Goal: Information Seeking & Learning: Learn about a topic

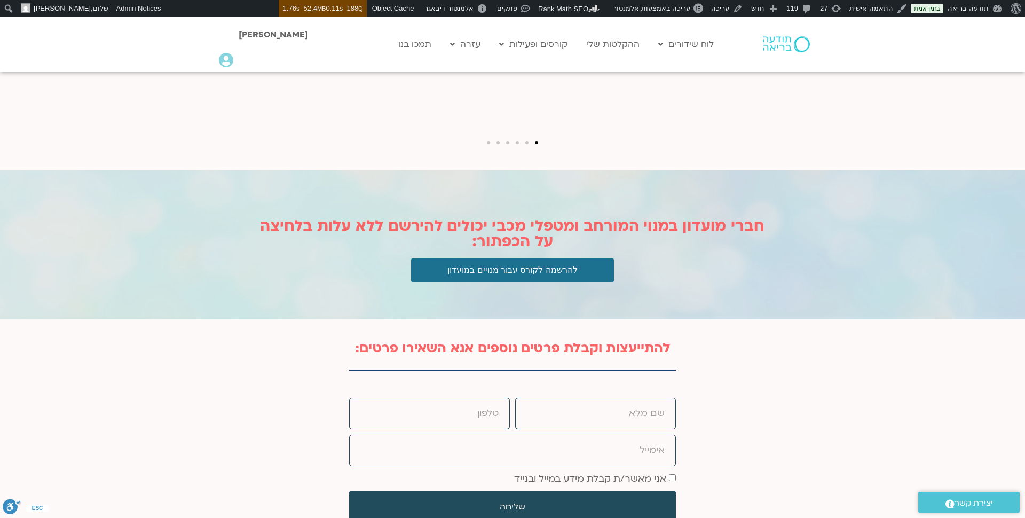
scroll to position [3256, 0]
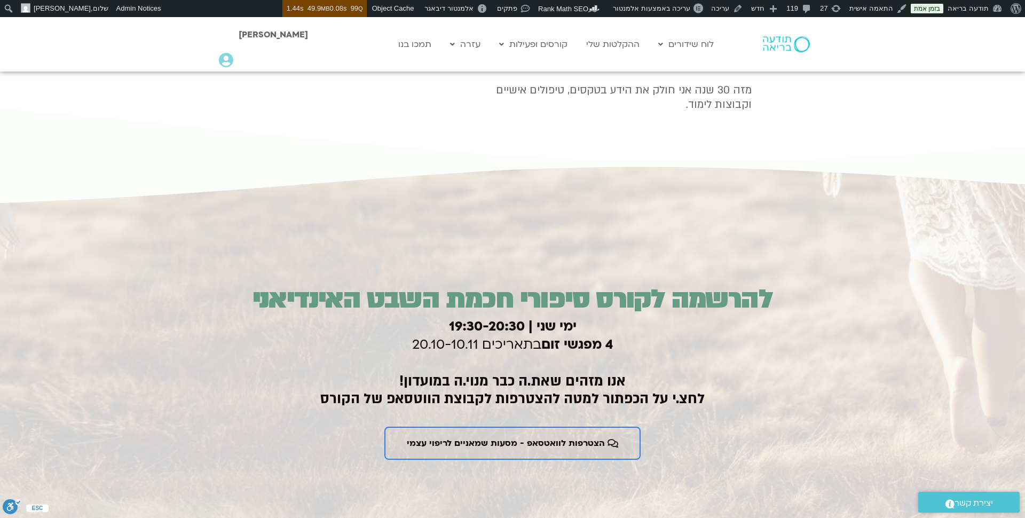
scroll to position [1535, 0]
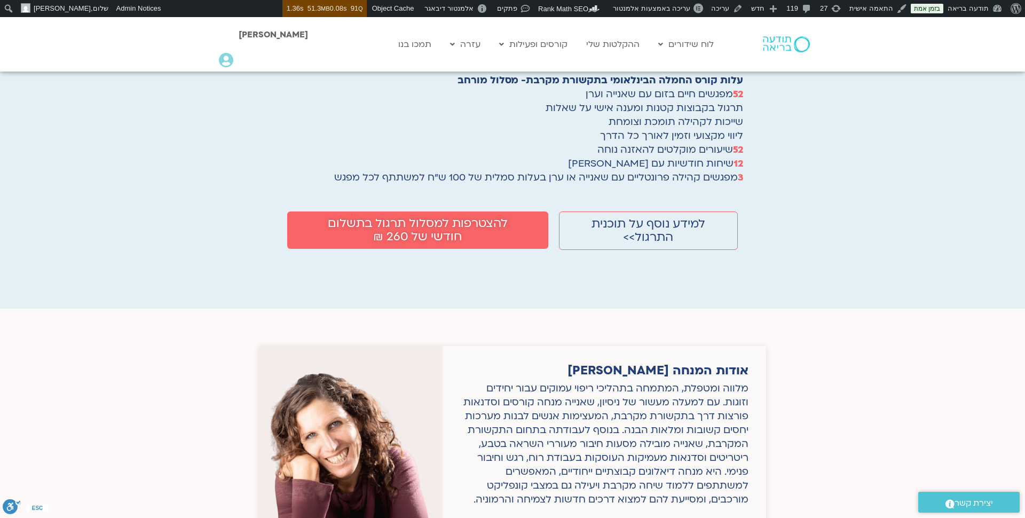
scroll to position [1952, 0]
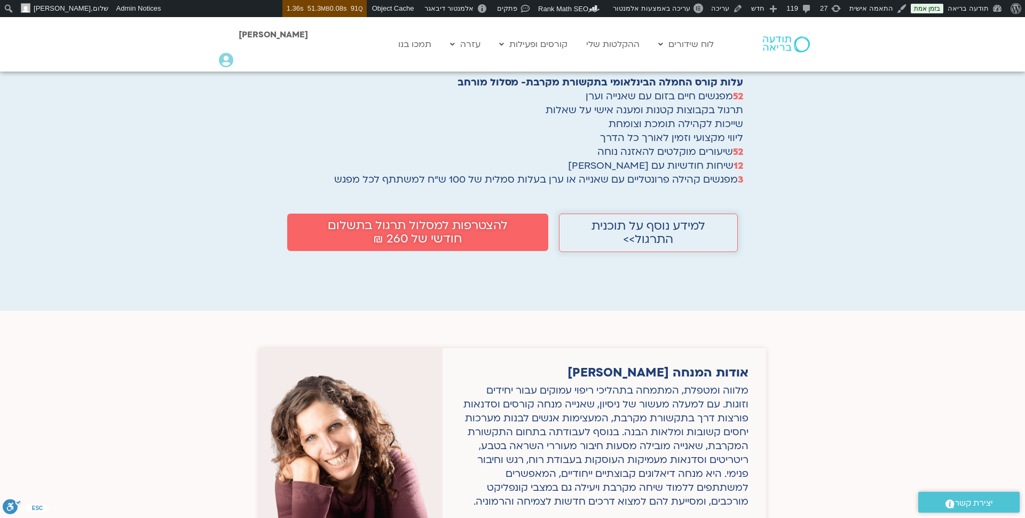
click at [699, 219] on span "למידע נוסף על תוכנית התרגול>>" at bounding box center [648, 232] width 119 height 27
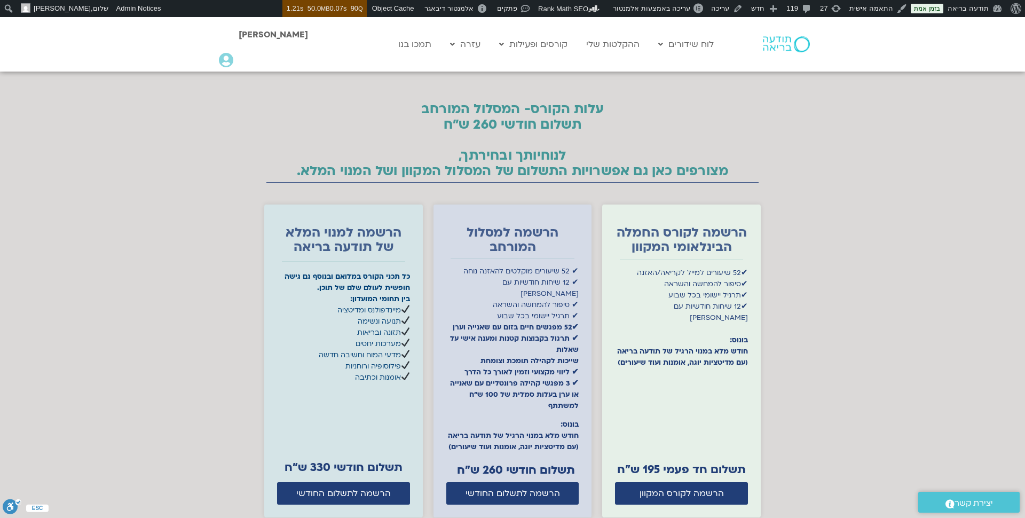
scroll to position [4552, 0]
